Goal: Answer question/provide support

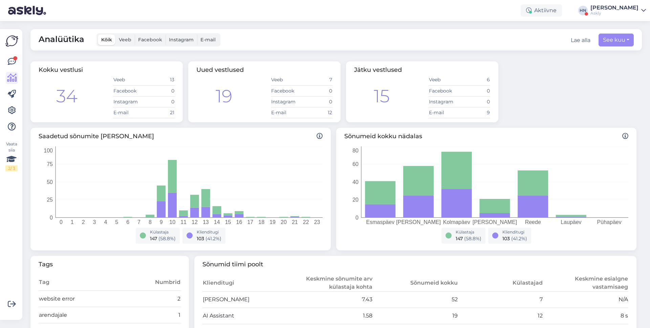
scroll to position [139, 0]
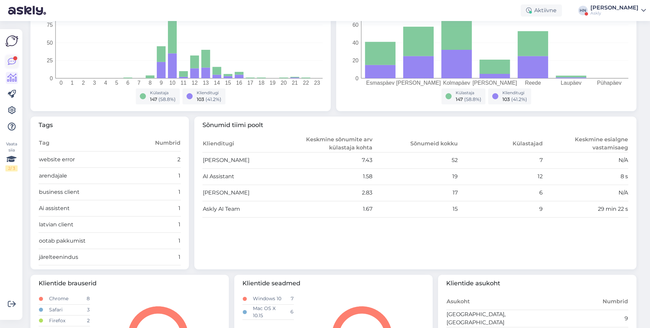
click at [6, 63] on link at bounding box center [12, 61] width 12 height 12
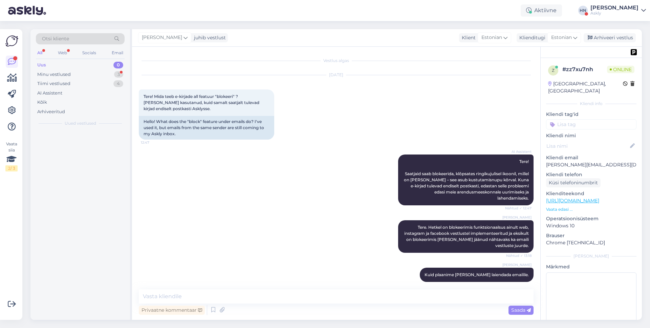
scroll to position [955, 0]
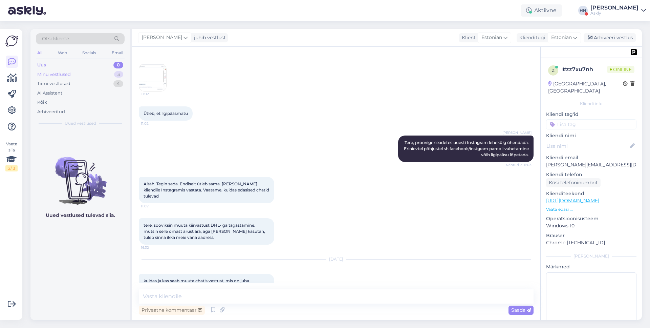
click at [42, 72] on div "Minu vestlused" at bounding box center [53, 74] width 33 height 7
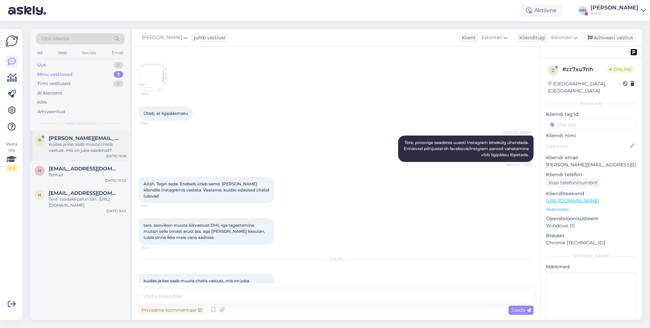
click at [54, 145] on div "kuidas ja kas saab muuta chatis vastust, mis on juba saadetud?" at bounding box center [87, 147] width 77 height 12
click at [197, 289] on textarea at bounding box center [336, 296] width 395 height 14
type textarea "K"
type textarea "See funktsionaalsus on"
click at [113, 152] on div "kuidas ja kas saab muuta chatis vastust, mis on juba saadetud?" at bounding box center [87, 147] width 77 height 12
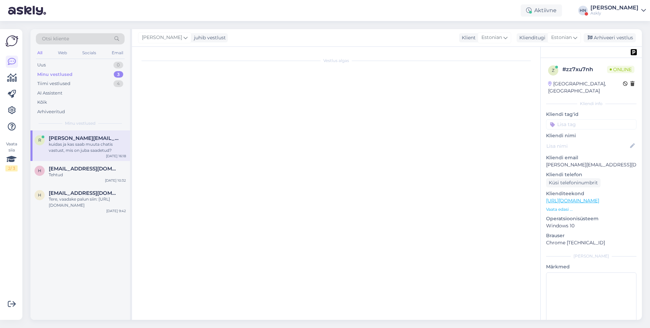
scroll to position [0, 0]
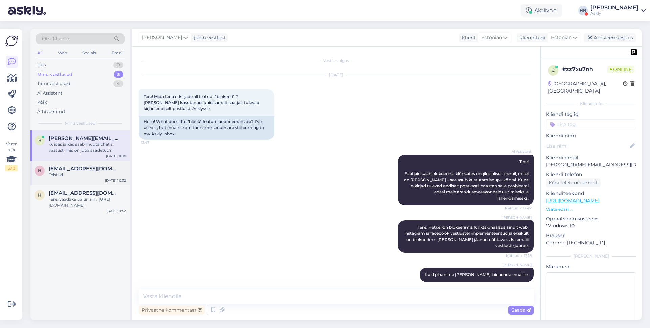
click at [103, 169] on div "[EMAIL_ADDRESS][DOMAIN_NAME]" at bounding box center [87, 168] width 77 height 6
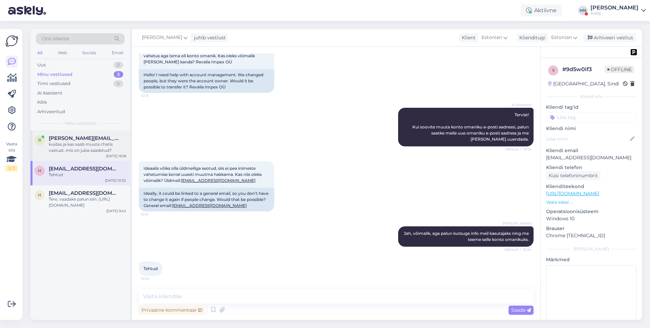
click at [109, 159] on div "r [PERSON_NAME][EMAIL_ADDRESS][DOMAIN_NAME] kuidas ja kas saab muuta chatis vas…" at bounding box center [79, 145] width 99 height 30
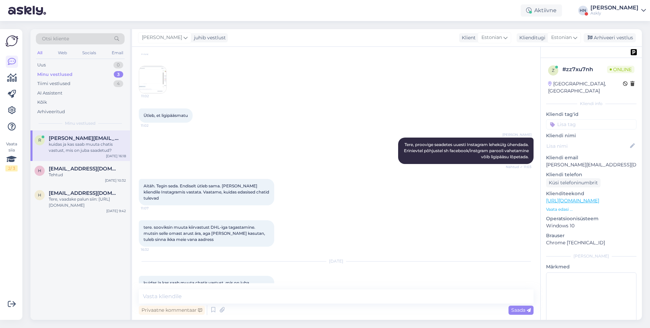
scroll to position [955, 0]
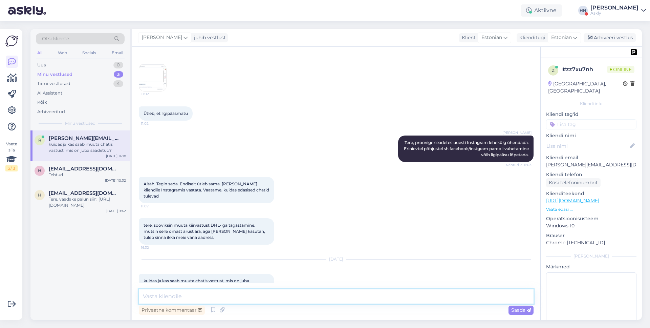
click at [195, 297] on textarea at bounding box center [336, 296] width 395 height 14
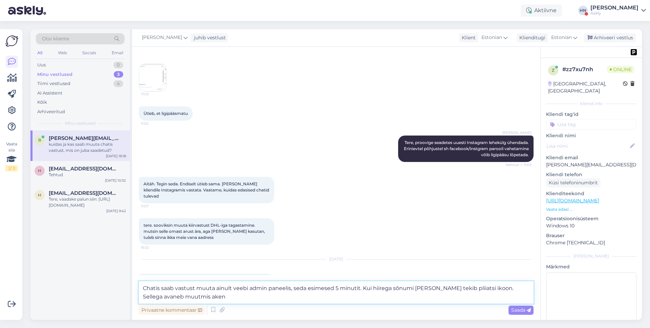
type textarea "Chatis saab vastust muuta ainult veebi admin paneelis, seda esimesed 5 minutit.…"
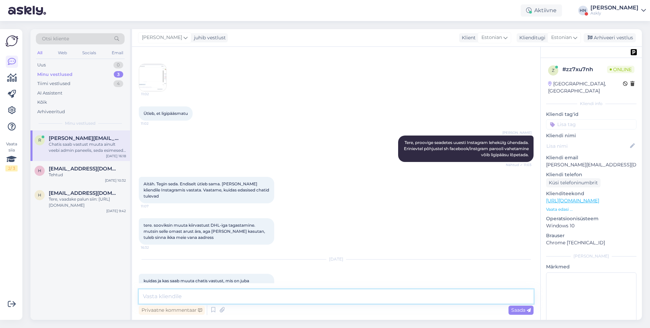
scroll to position [997, 0]
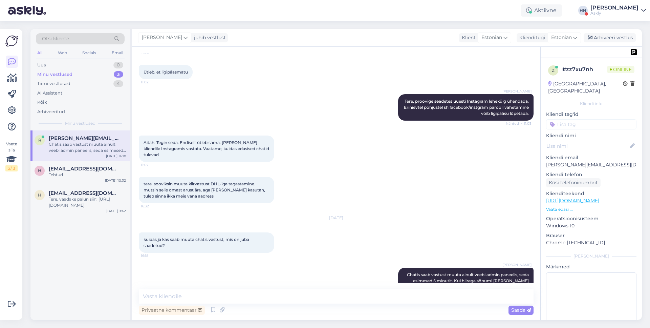
click at [393, 182] on div "tere. sooviksin muuta kiirvastust DHL-iga tagastamine. mutsin selle omast arust…" at bounding box center [336, 189] width 395 height 41
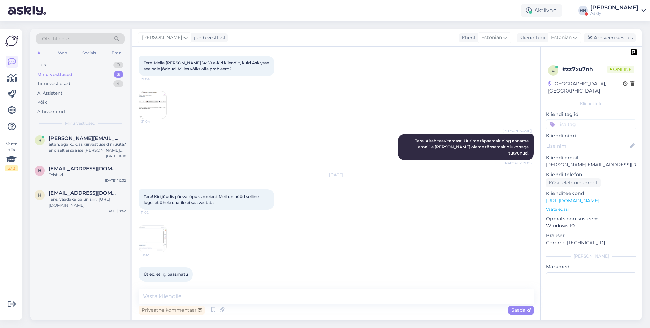
scroll to position [1032, 0]
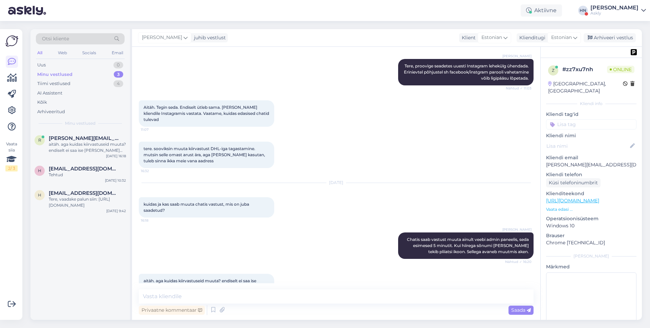
click at [369, 244] on div "[PERSON_NAME] [PERSON_NAME] saab vastust muuta ainult veebi admin paneelis, sed…" at bounding box center [336, 245] width 395 height 41
click at [444, 297] on textarea at bounding box center [336, 296] width 395 height 14
click at [214, 310] on icon at bounding box center [213, 310] width 8 height 10
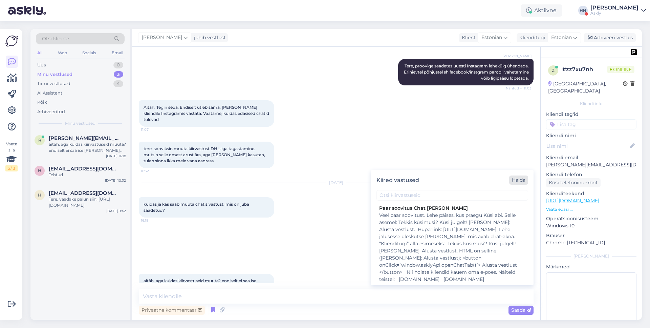
click at [513, 179] on div "Halda" at bounding box center [518, 179] width 19 height 9
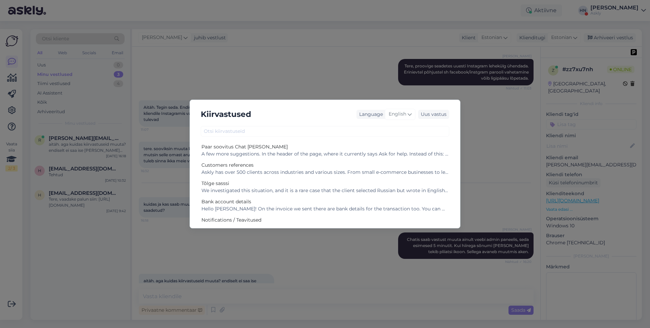
click at [277, 281] on div "Kiirvastused Language English Uus vastus Paar soovitus Chat [PERSON_NAME] A few…" at bounding box center [325, 164] width 650 height 328
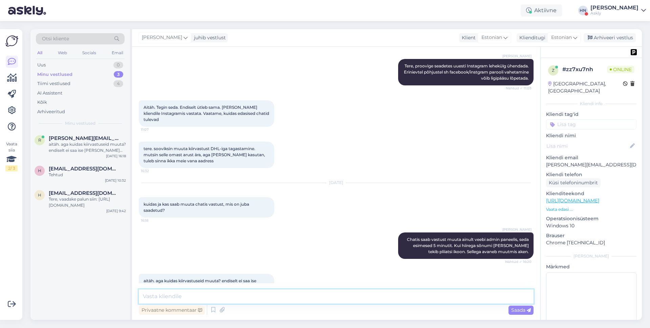
click at [271, 294] on textarea at bounding box center [336, 296] width 395 height 14
type textarea "Kiirvastuseid saab muuta vajutade kiirvalikute ikoonile, ning seejärel halda"
click at [211, 309] on icon at bounding box center [213, 310] width 8 height 10
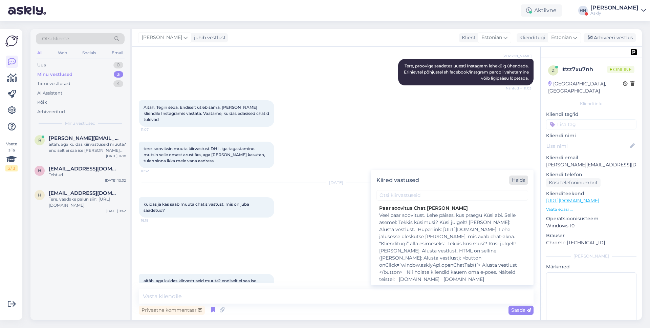
click at [511, 180] on div "Halda" at bounding box center [518, 179] width 19 height 9
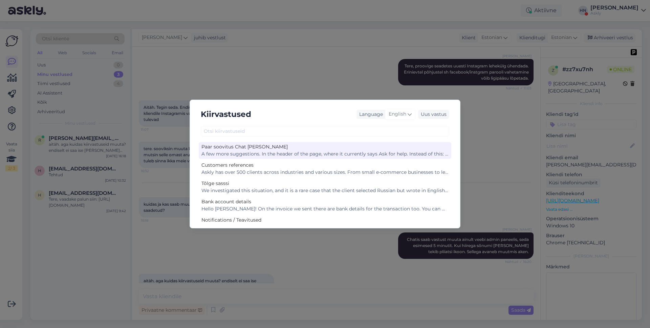
click at [343, 153] on div "A few more suggestions. In the header of the page, where it currently says Ask …" at bounding box center [324, 153] width 247 height 7
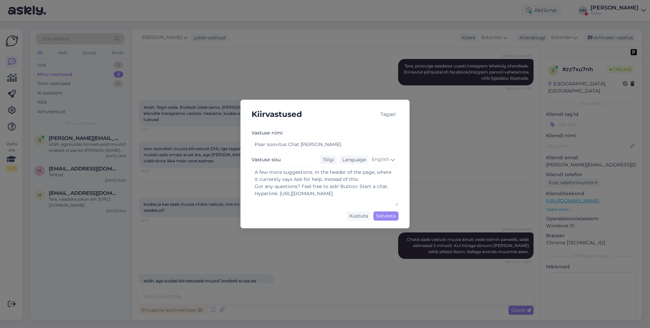
click at [328, 292] on div "Kiirvastused Tagasi [PERSON_NAME] [PERSON_NAME] soovitus Chat [PERSON_NAME] Vas…" at bounding box center [325, 164] width 650 height 328
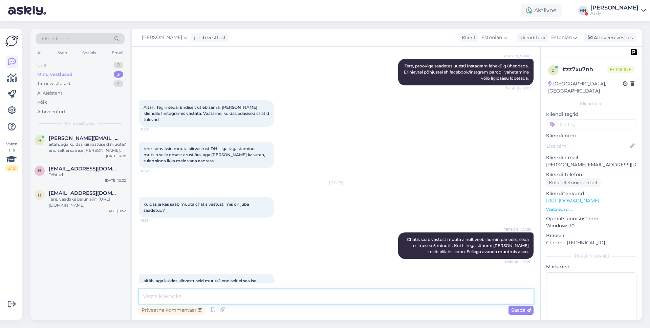
click at [320, 303] on div "Privaatne kommentaar Saada" at bounding box center [336, 302] width 395 height 27
paste textarea "Kiirvastuseid saab muuta vajutade kiirvalikute ikoonile, ning seejärel halda"
type textarea "Kiirvastuseid saab muuta vajutade kiirvalikute ikoonile, ning seejärel halda > …"
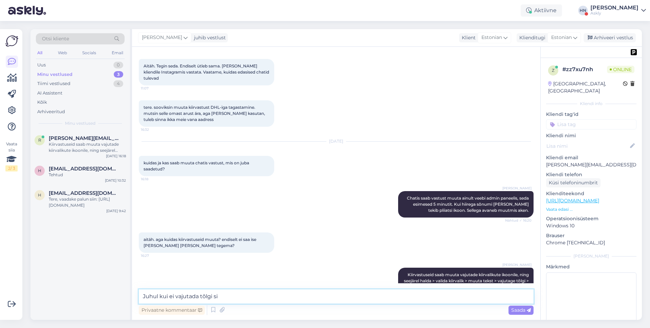
type textarea "Juhul kui ei vajutada tõlgi sii"
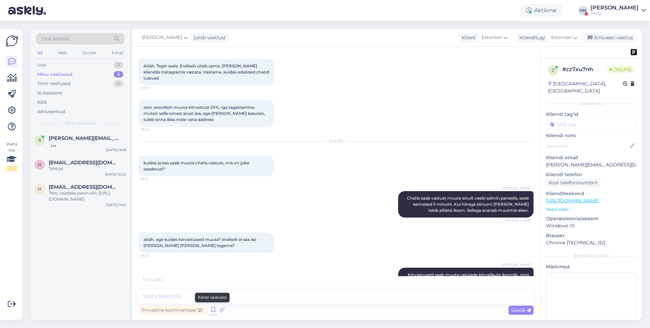
click at [210, 310] on icon at bounding box center [213, 310] width 8 height 10
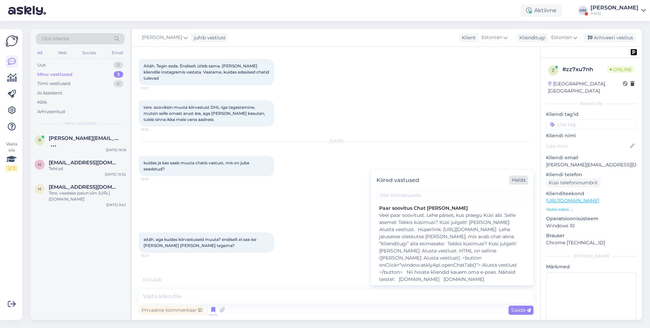
click at [512, 176] on div "Halda" at bounding box center [518, 179] width 19 height 9
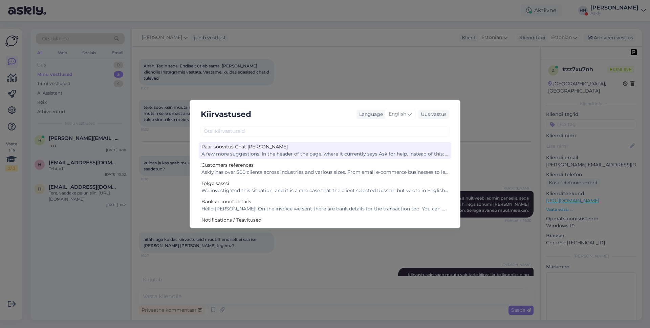
click at [365, 154] on div "A few more suggestions. In the header of the page, where it currently says Ask …" at bounding box center [324, 153] width 247 height 7
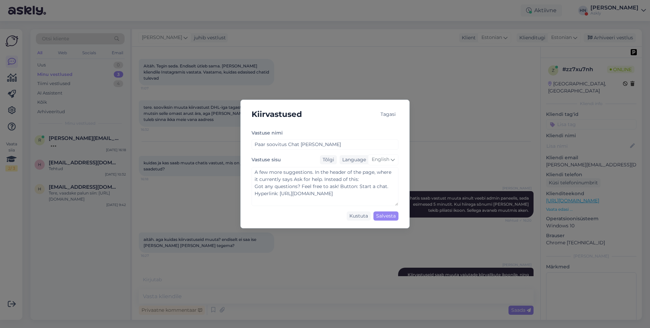
click at [386, 112] on div "Tagasi" at bounding box center [388, 114] width 21 height 9
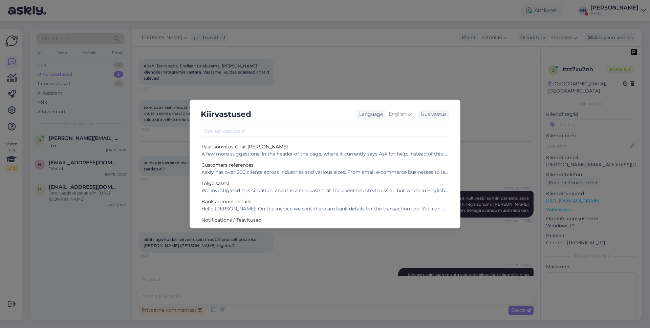
click at [399, 97] on div "Kiirvastused Language English Uus vastus Paar soovitus Chat [PERSON_NAME] A few…" at bounding box center [325, 164] width 650 height 328
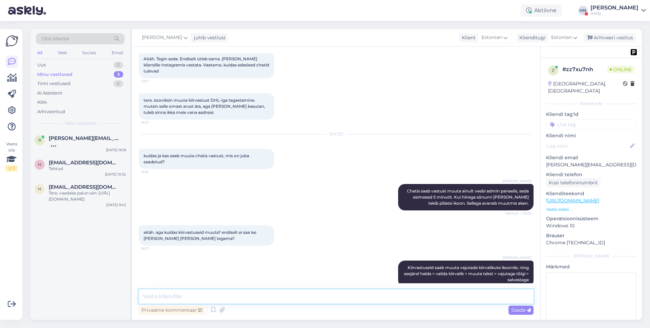
click at [311, 291] on textarea at bounding box center [336, 296] width 395 height 14
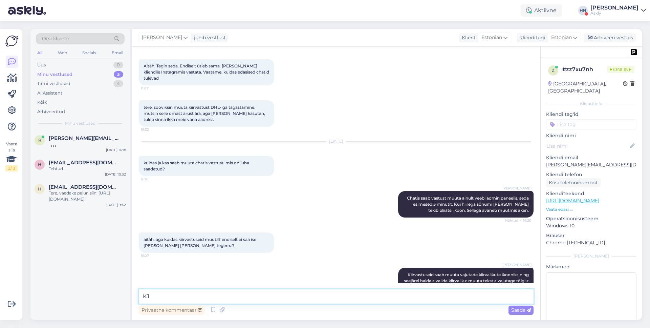
type textarea "K"
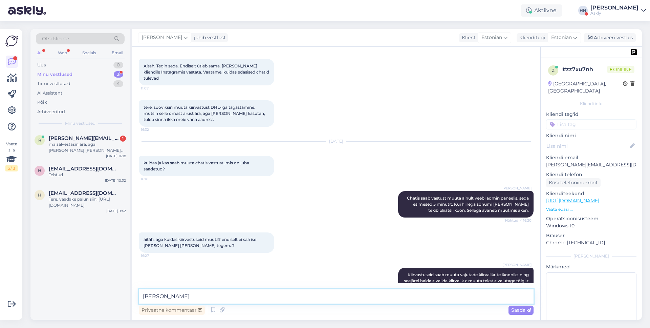
scroll to position [1108, 0]
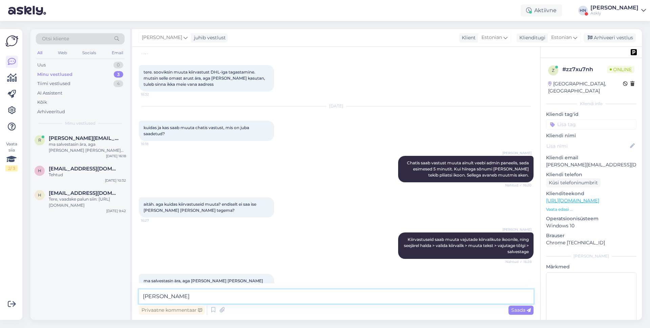
type textarea "[PERSON_NAME]"
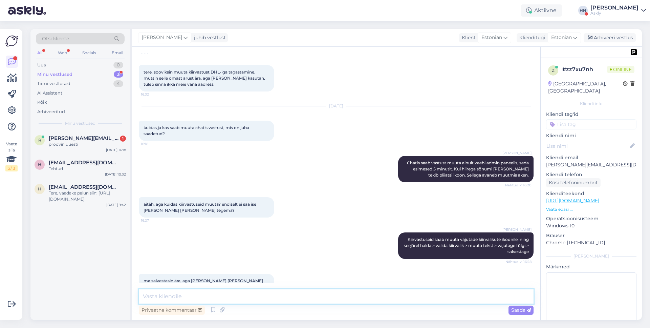
scroll to position [1137, 0]
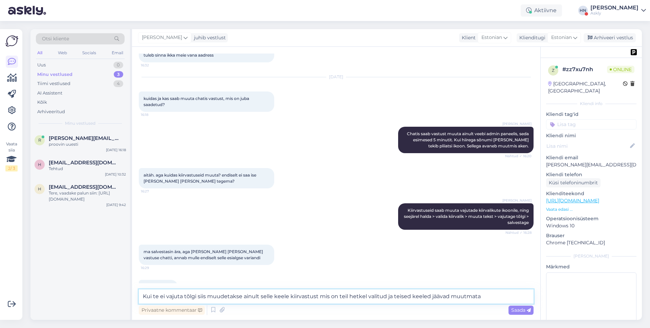
type textarea "Kui te ei vajuta tõlgi siis muudetakse ainult selle keele kiirvastust mis on te…"
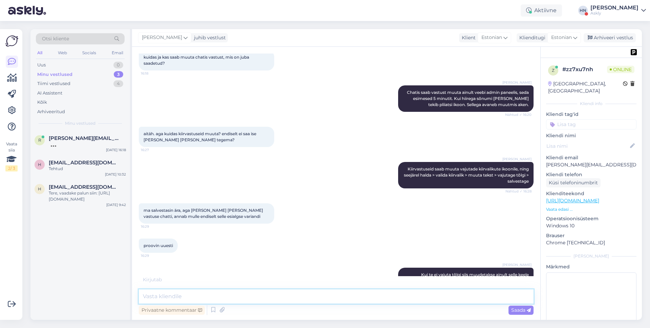
scroll to position [1208, 0]
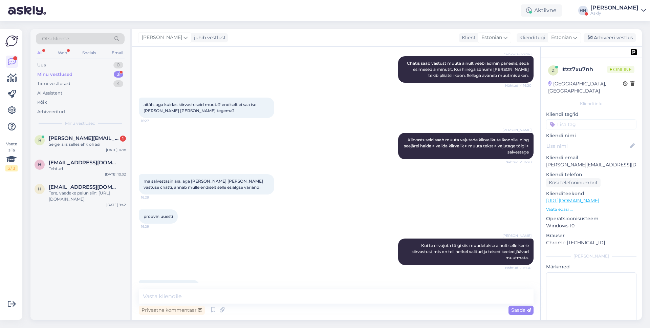
click at [286, 202] on div "proovin uuesti 16:29" at bounding box center [336, 216] width 395 height 29
click at [74, 142] on div "Selge, siis selles ehk oli asi" at bounding box center [87, 144] width 77 height 6
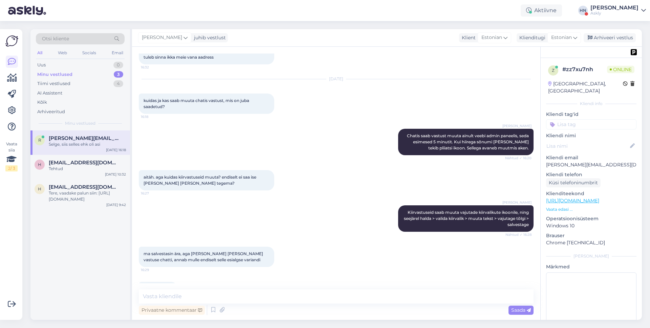
click at [216, 174] on span "aitäh. aga kuidas kiirvastuseid muuta? endiselt ei saa ise [PERSON_NAME] [PERSO…" at bounding box center [200, 179] width 114 height 11
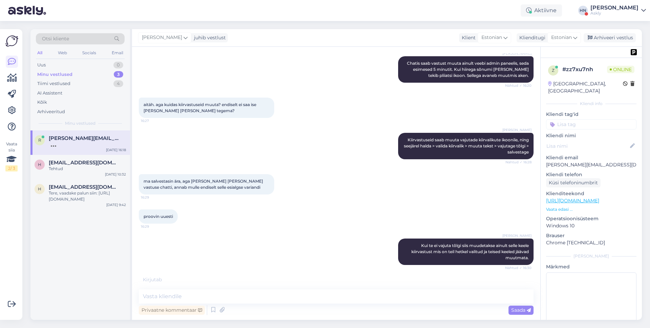
click at [332, 137] on div "[PERSON_NAME] Kiirvastuseid saab muuta vajutade kiirvalikute ikoonile, ning see…" at bounding box center [336, 145] width 395 height 41
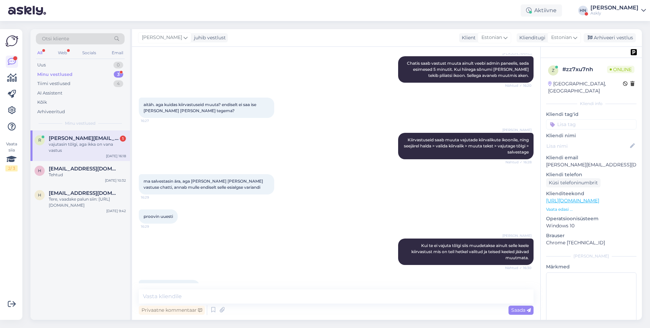
scroll to position [1237, 0]
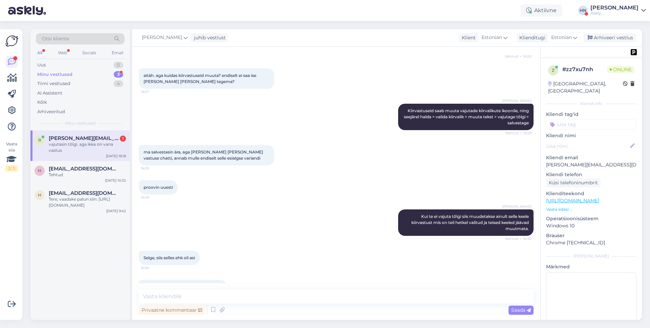
click at [309, 288] on div "Vestlus algas [DATE] Tere! Mida teeb e-kirjade all featuur "blokeeri" ? [PERSON…" at bounding box center [336, 183] width 408 height 273
click at [309, 289] on textarea at bounding box center [336, 296] width 395 height 14
click at [165, 293] on textarea "Selge. Uurime veidi täps" at bounding box center [336, 296] width 395 height 14
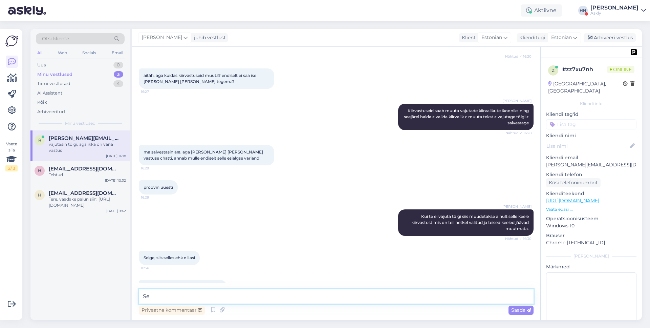
type textarea "S"
type textarea "uurime veidi täp"
type textarea "u"
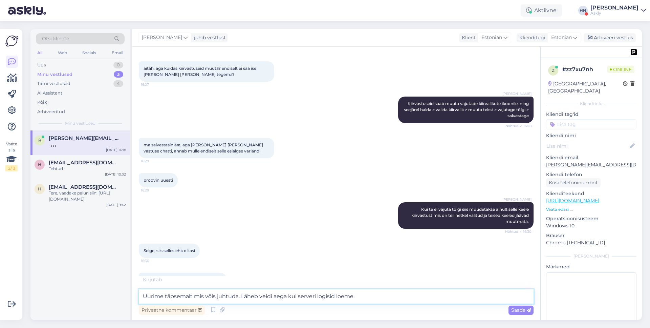
scroll to position [1266, 0]
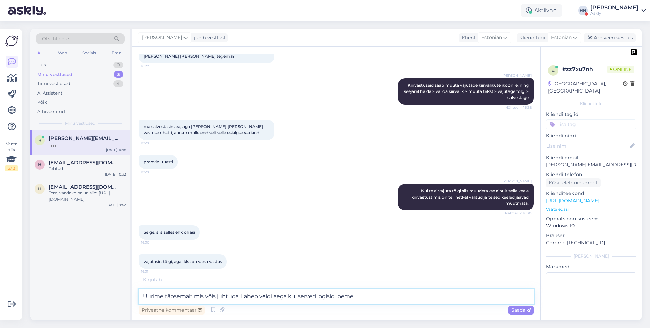
click at [291, 295] on textarea "Uurime täpsemalt mis võis juhtuda. Läheb veidi aega kui serveri logisid loeme." at bounding box center [336, 296] width 395 height 14
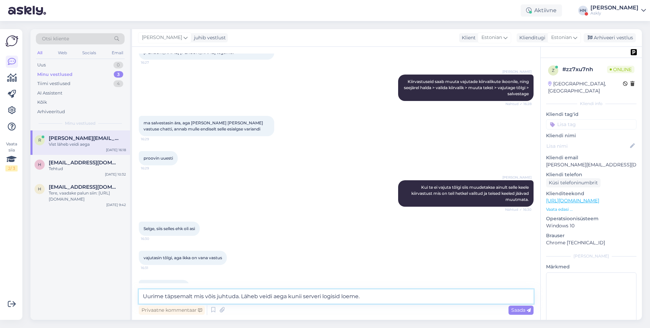
type textarea "Uurime täpsemalt mis võis juhtuda. Läheb veidi aega kuni serveri logisid loeme."
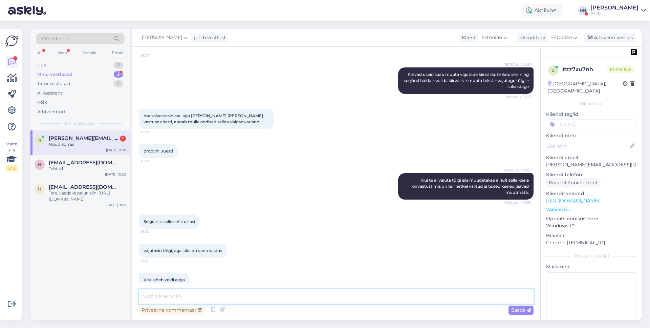
scroll to position [1295, 0]
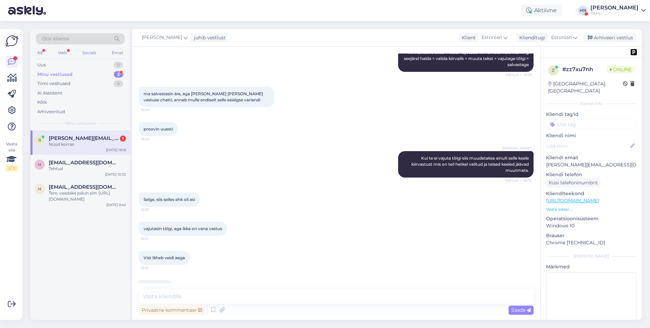
click at [368, 288] on div "Vestlus algas [DATE] Tere! Mida teeb e-kirjade all featuur "blokeeri" ? [PERSON…" at bounding box center [336, 183] width 408 height 273
click at [367, 292] on textarea at bounding box center [336, 296] width 395 height 14
type textarea "S"
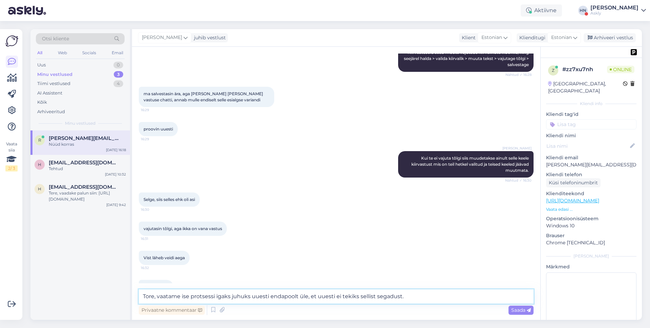
type textarea "Tore, vaatame ise protsessi igaks juhuks uuesti endapoolt üle, et uuesti ei tek…"
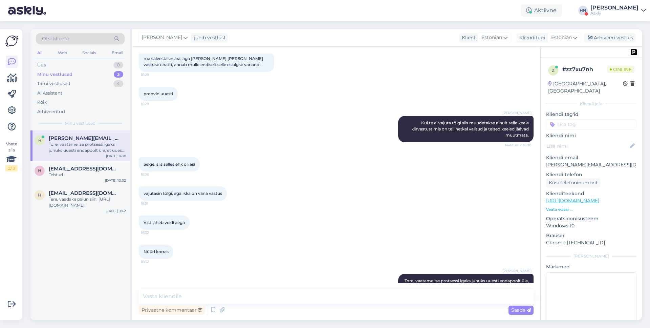
click at [295, 179] on div "vajutasin tõlgi, aga ikka on vana vastus 16:31" at bounding box center [336, 193] width 395 height 29
